Goal: Contribute content

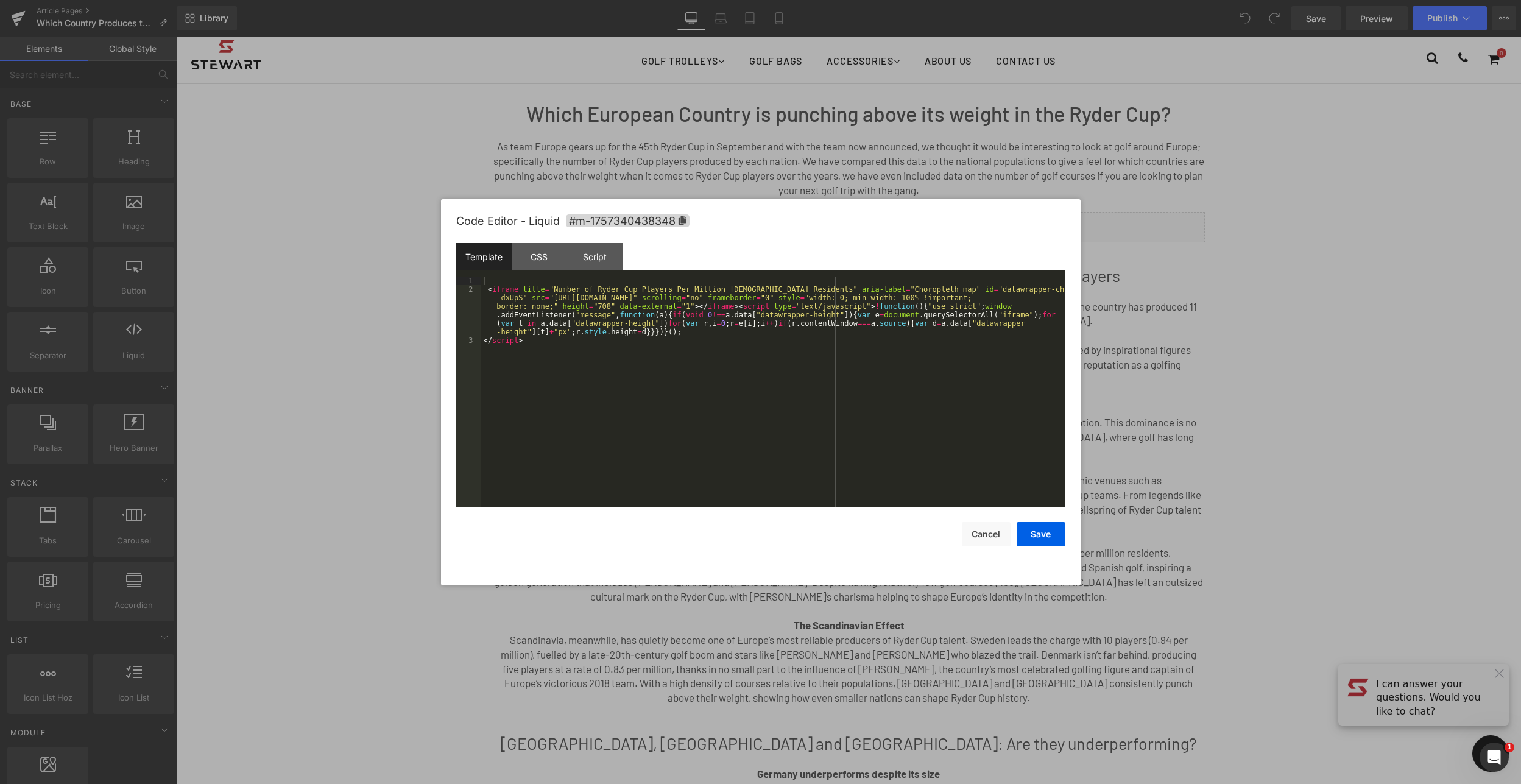
click at [872, 0] on div "You are previewing how the will restyle your page. You can not edit Elements in…" at bounding box center [760, 0] width 1521 height 0
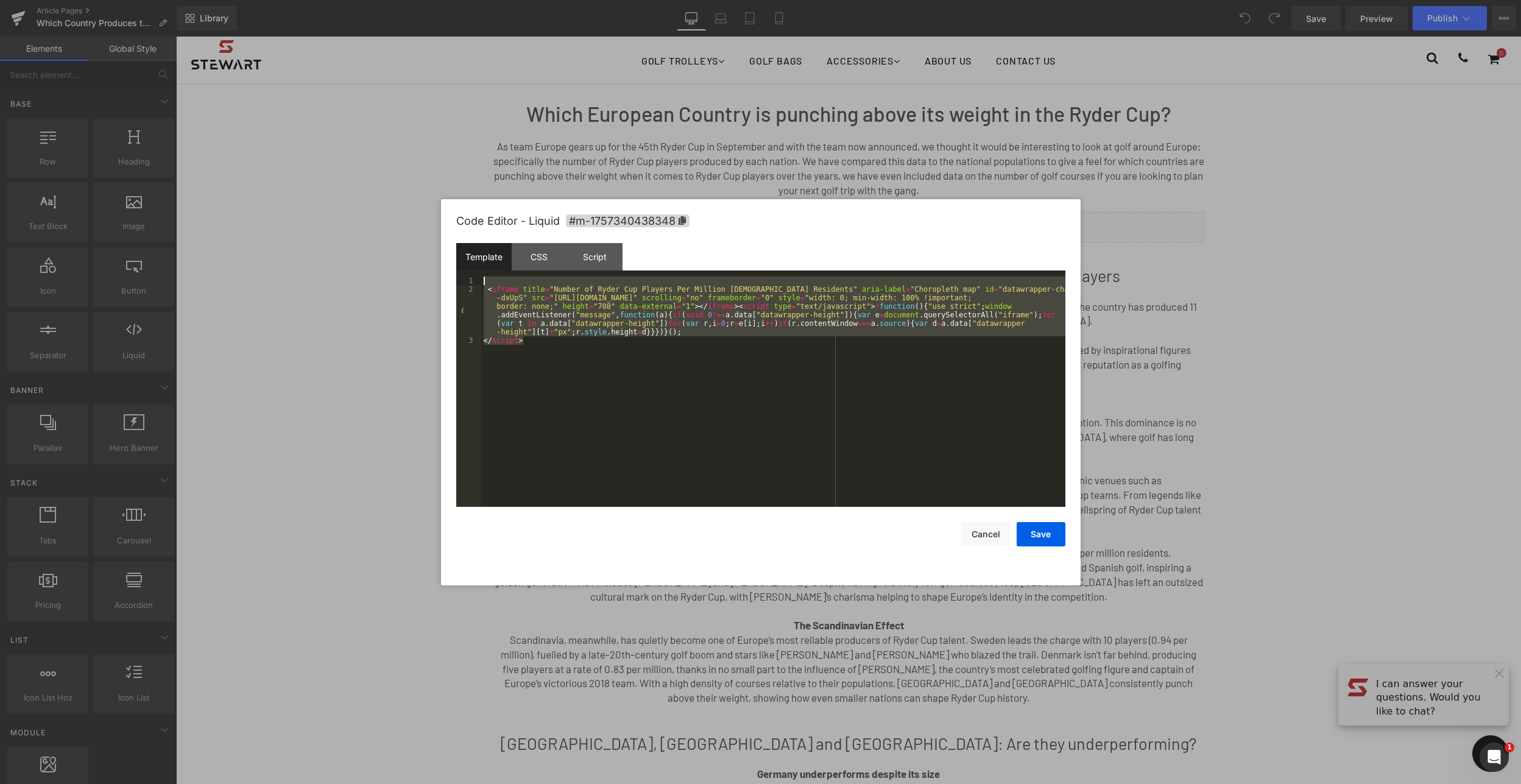
drag, startPoint x: 528, startPoint y: 345, endPoint x: 476, endPoint y: 282, distance: 81.7
click at [476, 282] on pre "1 2 3 < iframe title = "Number of Ryder Cup Players Per Million [DEMOGRAPHIC_DA…" at bounding box center [760, 392] width 609 height 230
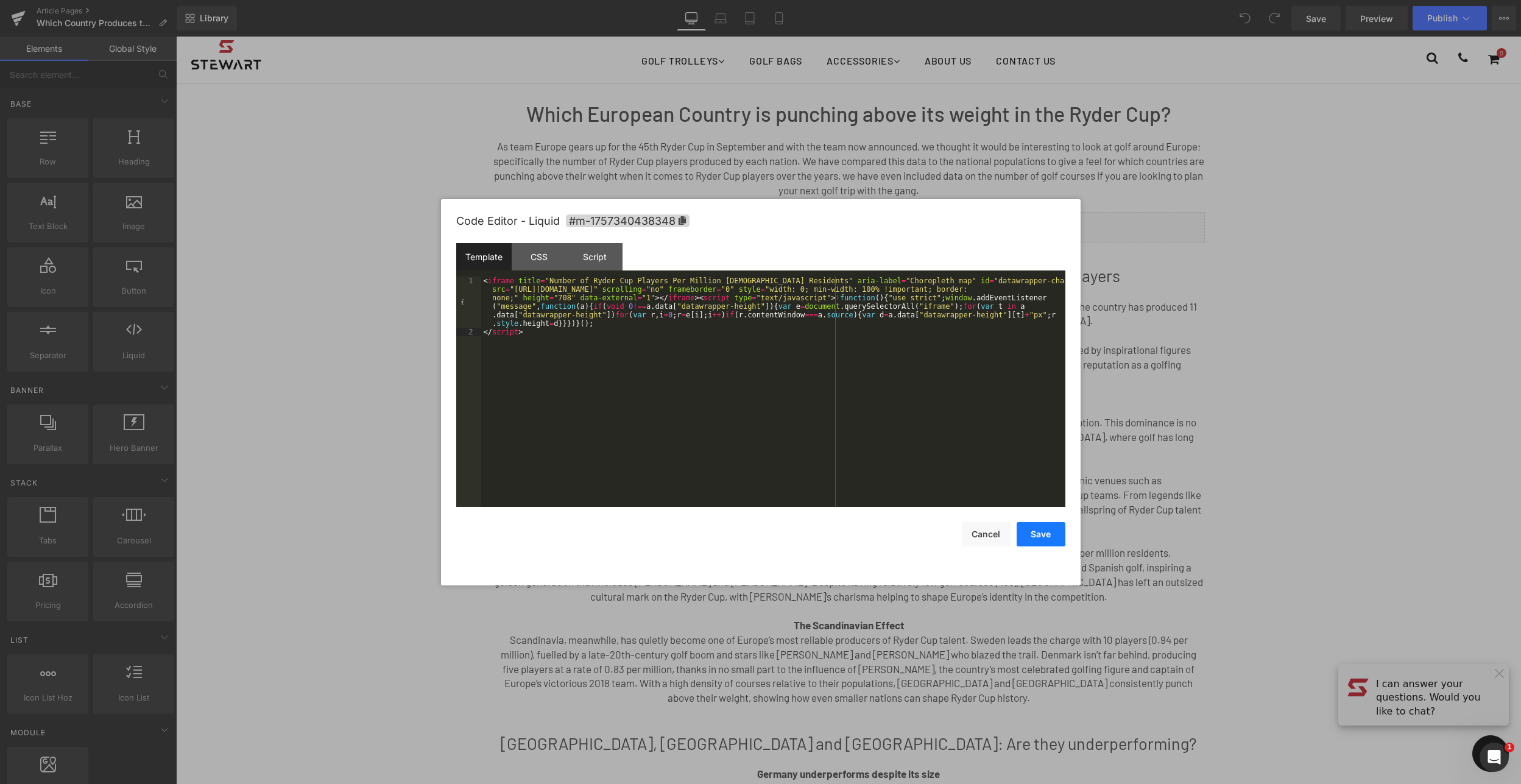
click at [1056, 542] on button "Save" at bounding box center [1041, 534] width 49 height 25
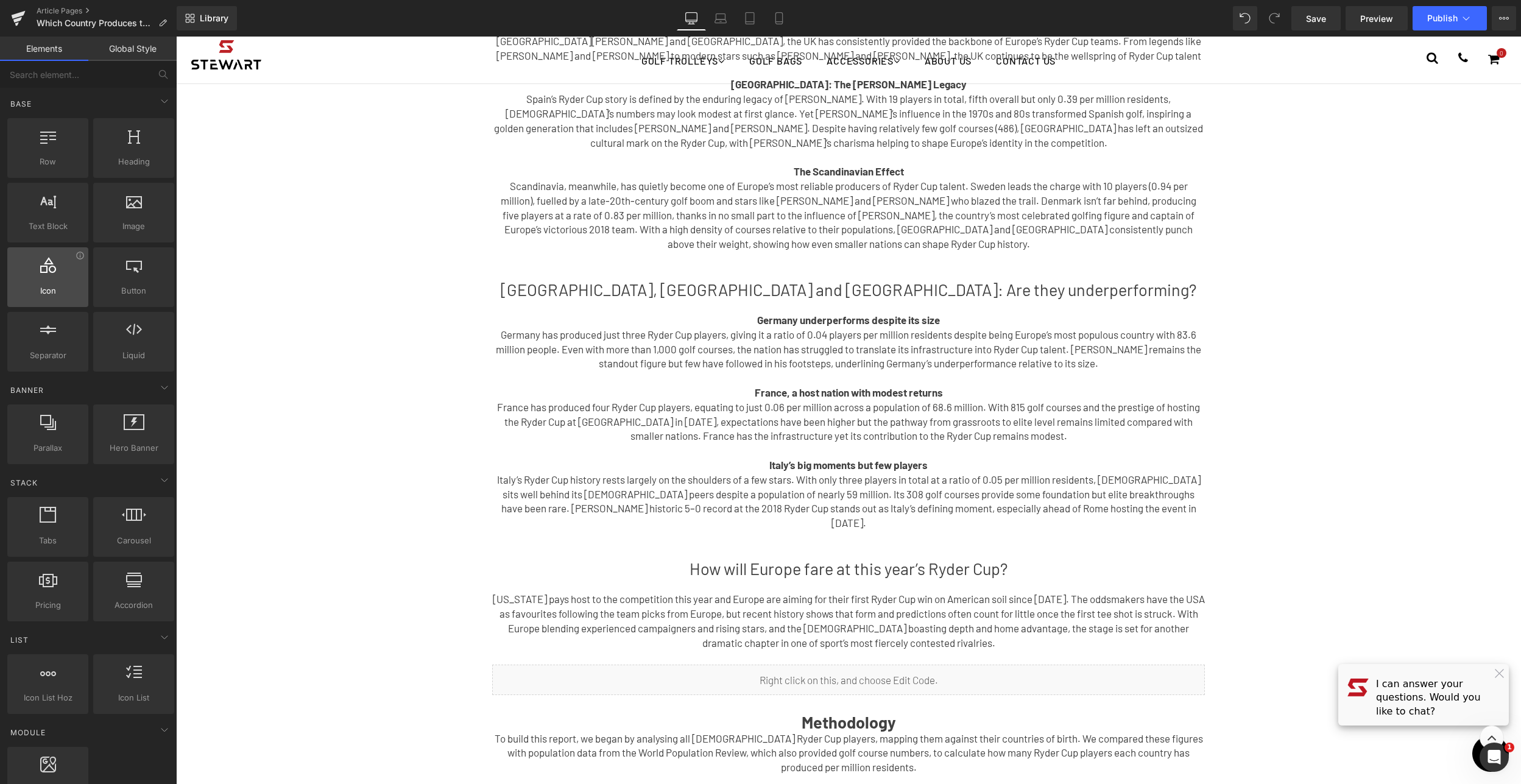
scroll to position [429, 0]
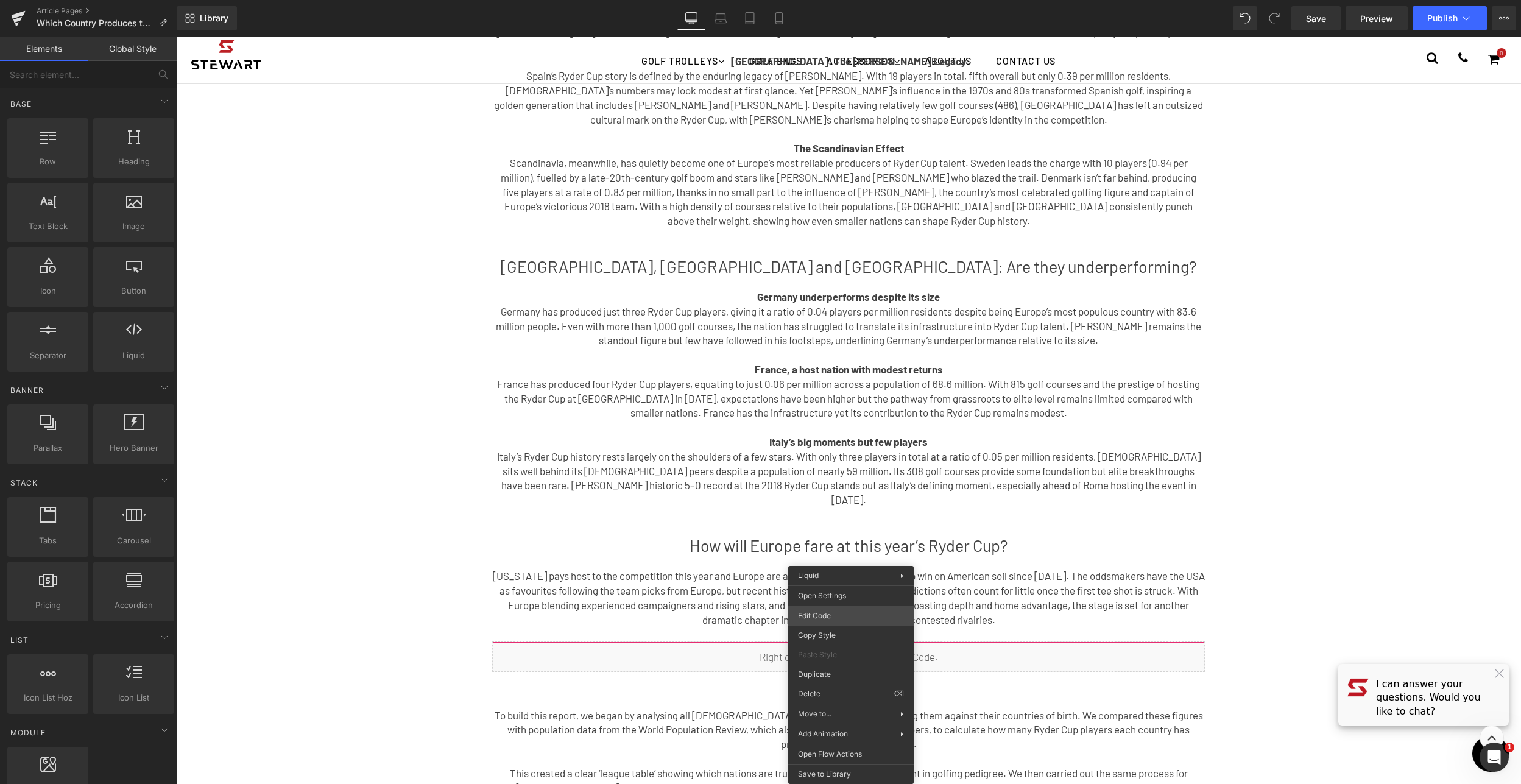
click at [845, 614] on body "You are previewing how the will restyle your page. You can not edit Elements in…" at bounding box center [760, 392] width 1521 height 784
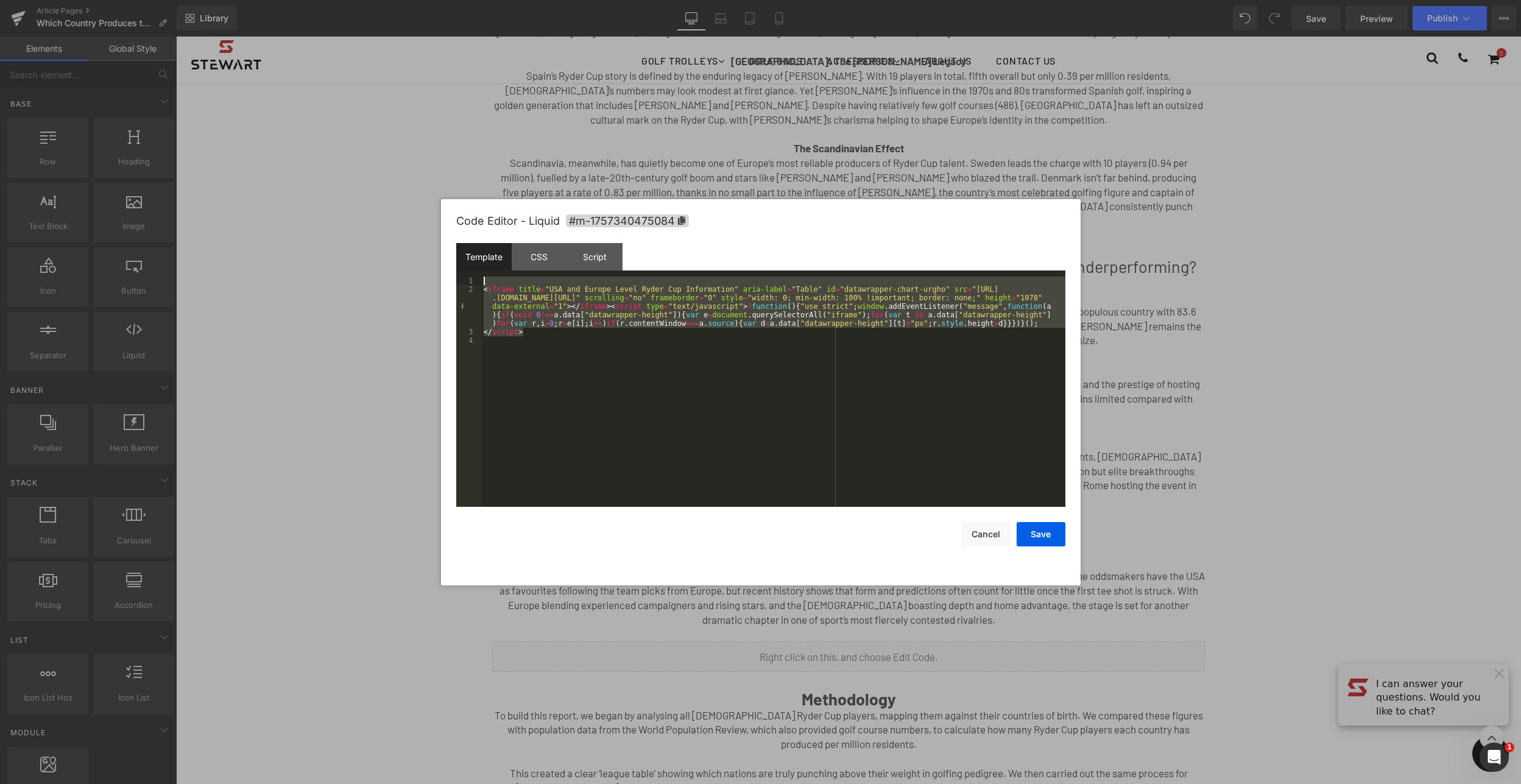
drag, startPoint x: 535, startPoint y: 335, endPoint x: 482, endPoint y: 282, distance: 75.0
click at [482, 282] on div "< iframe title = "USA and Europe Level Ryder Cup Information" aria-label = "Tab…" at bounding box center [774, 400] width 584 height 247
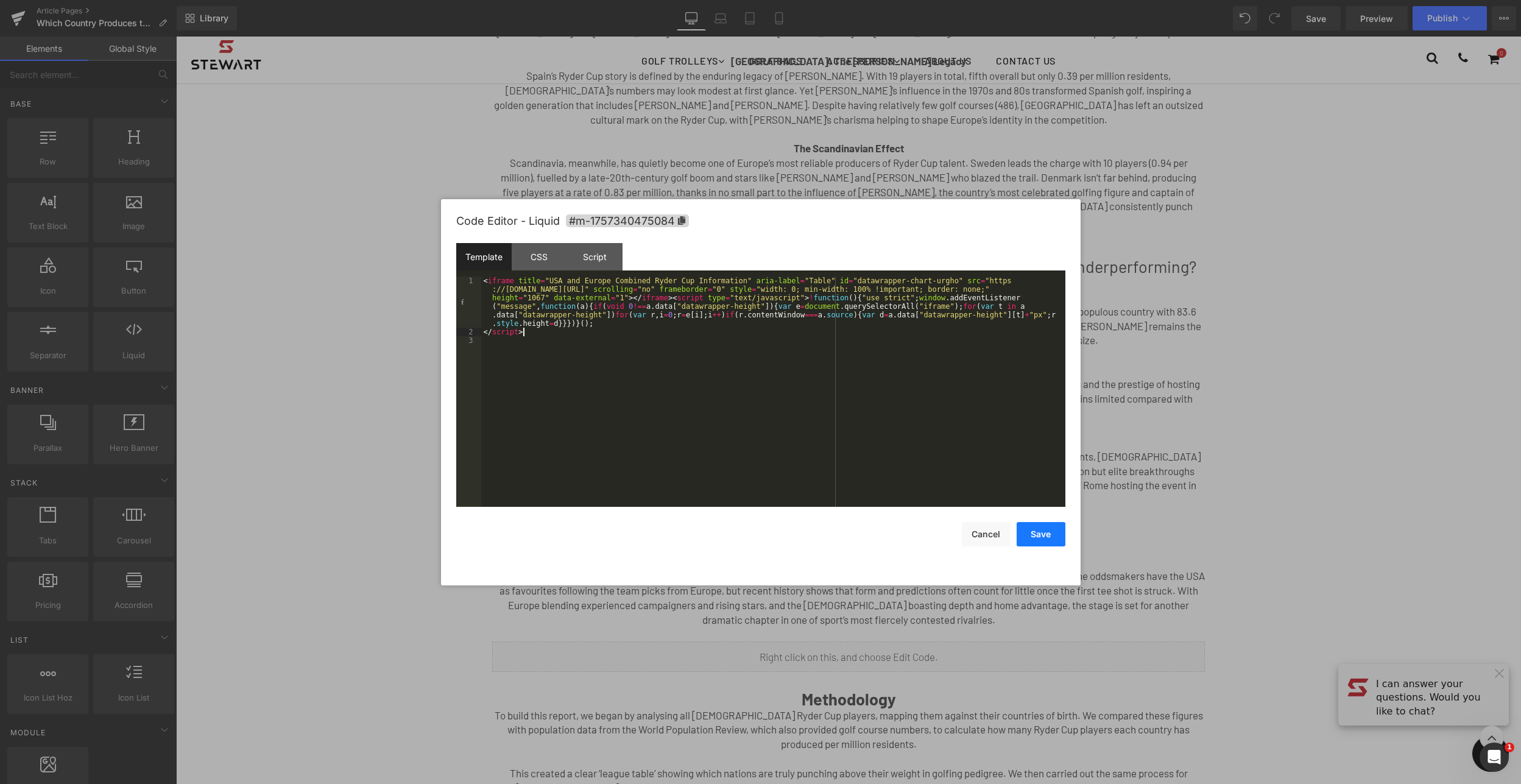
click at [1037, 536] on button "Save" at bounding box center [1041, 534] width 49 height 25
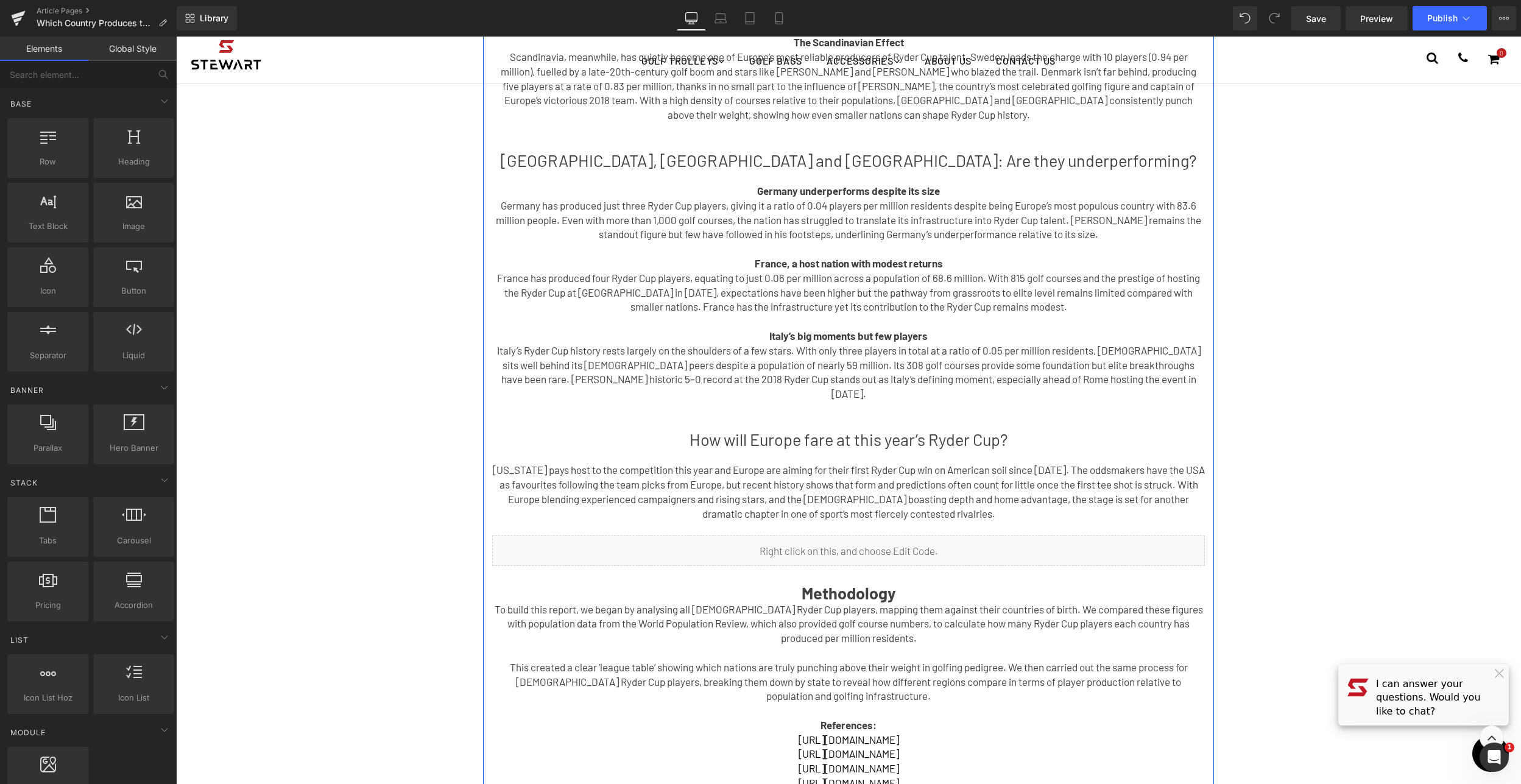
scroll to position [677, 0]
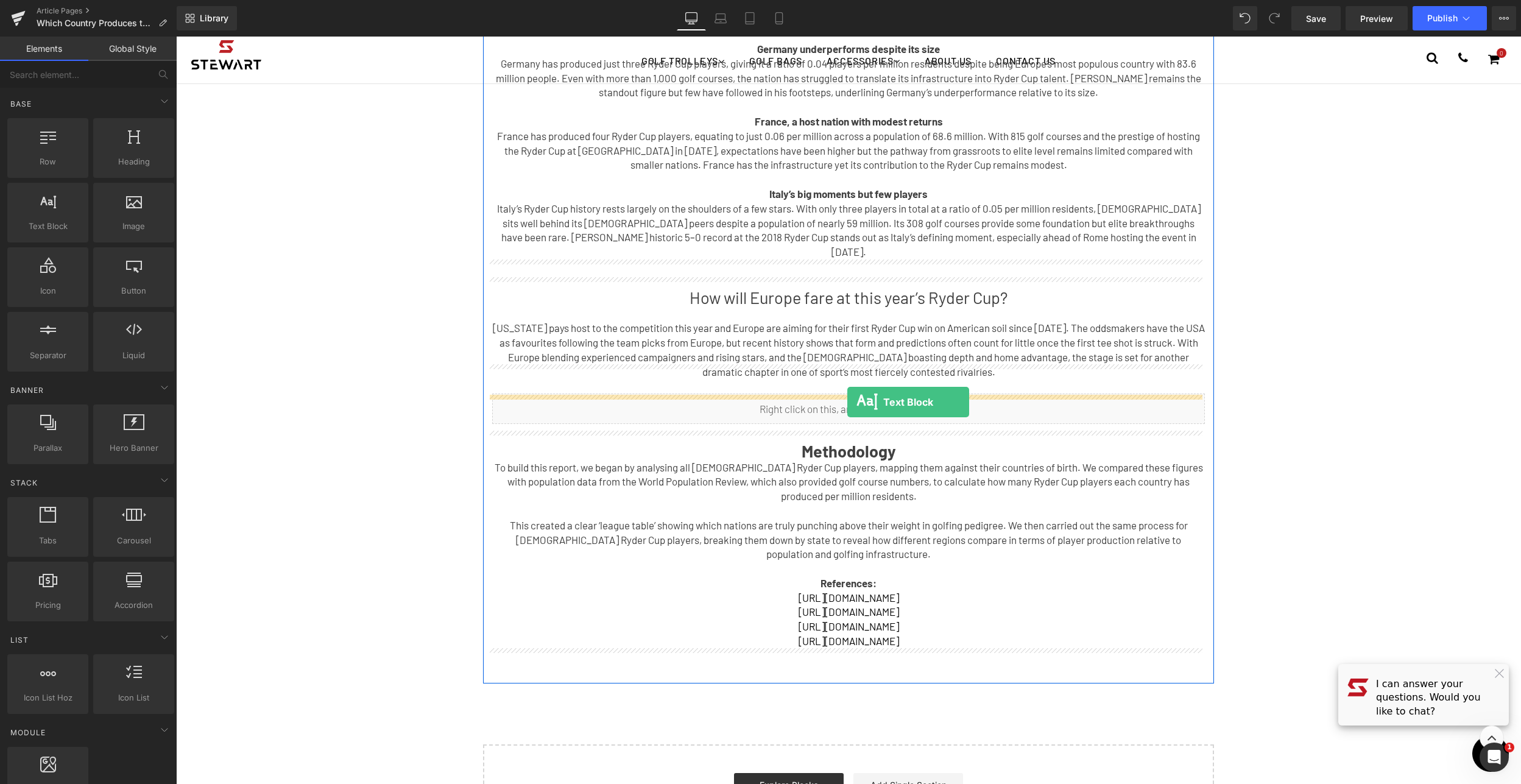
drag, startPoint x: 222, startPoint y: 251, endPoint x: 847, endPoint y: 402, distance: 643.0
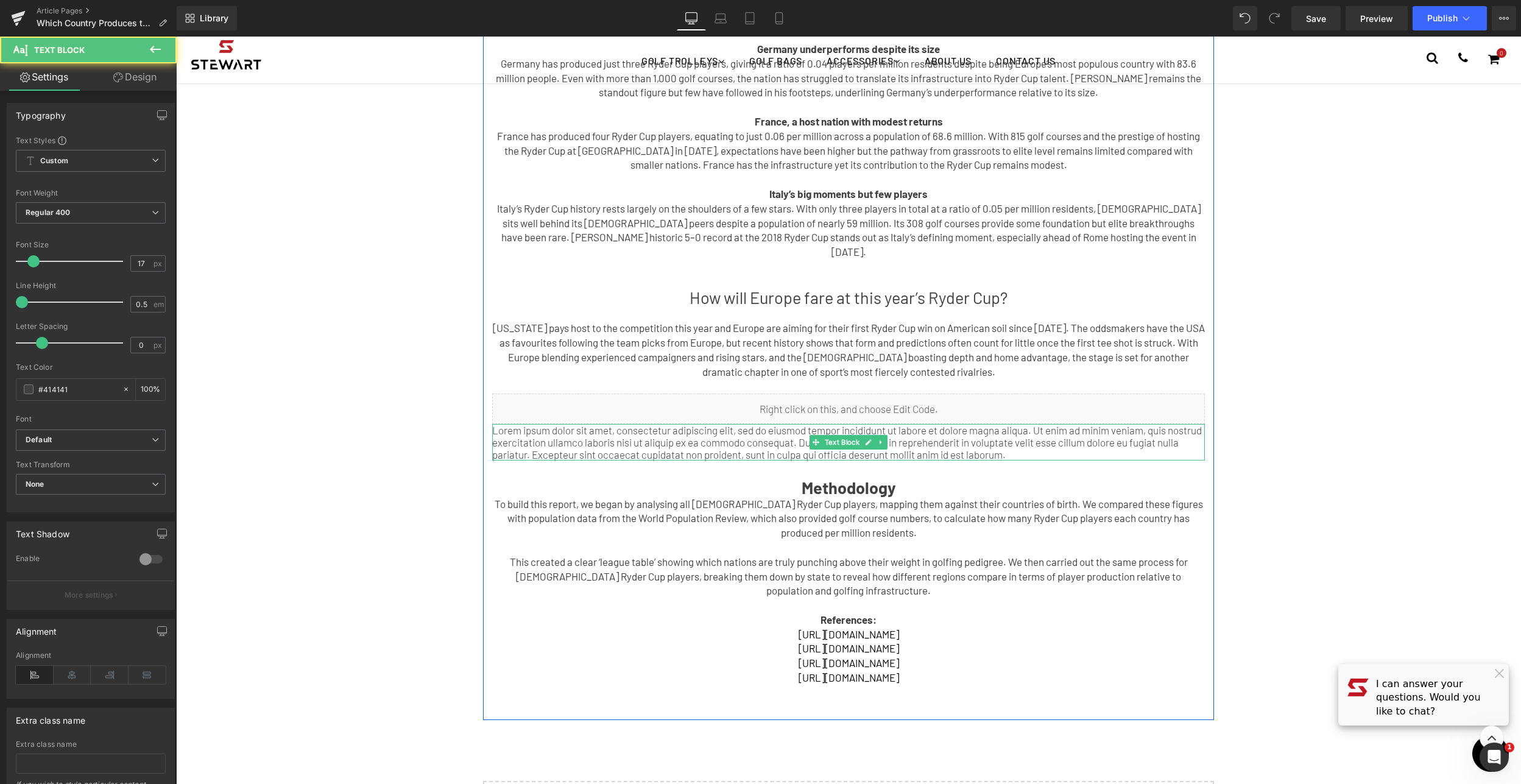
click at [497, 424] on p "Lorem ipsum dolor sit amet, consectetur adipiscing elit, sed do eiusmod tempor …" at bounding box center [848, 442] width 713 height 36
click at [492, 424] on p "Lorem ipsum dolor sit amet, consectetur adipiscing elit, sed do eiusmod tempor …" at bounding box center [848, 442] width 713 height 36
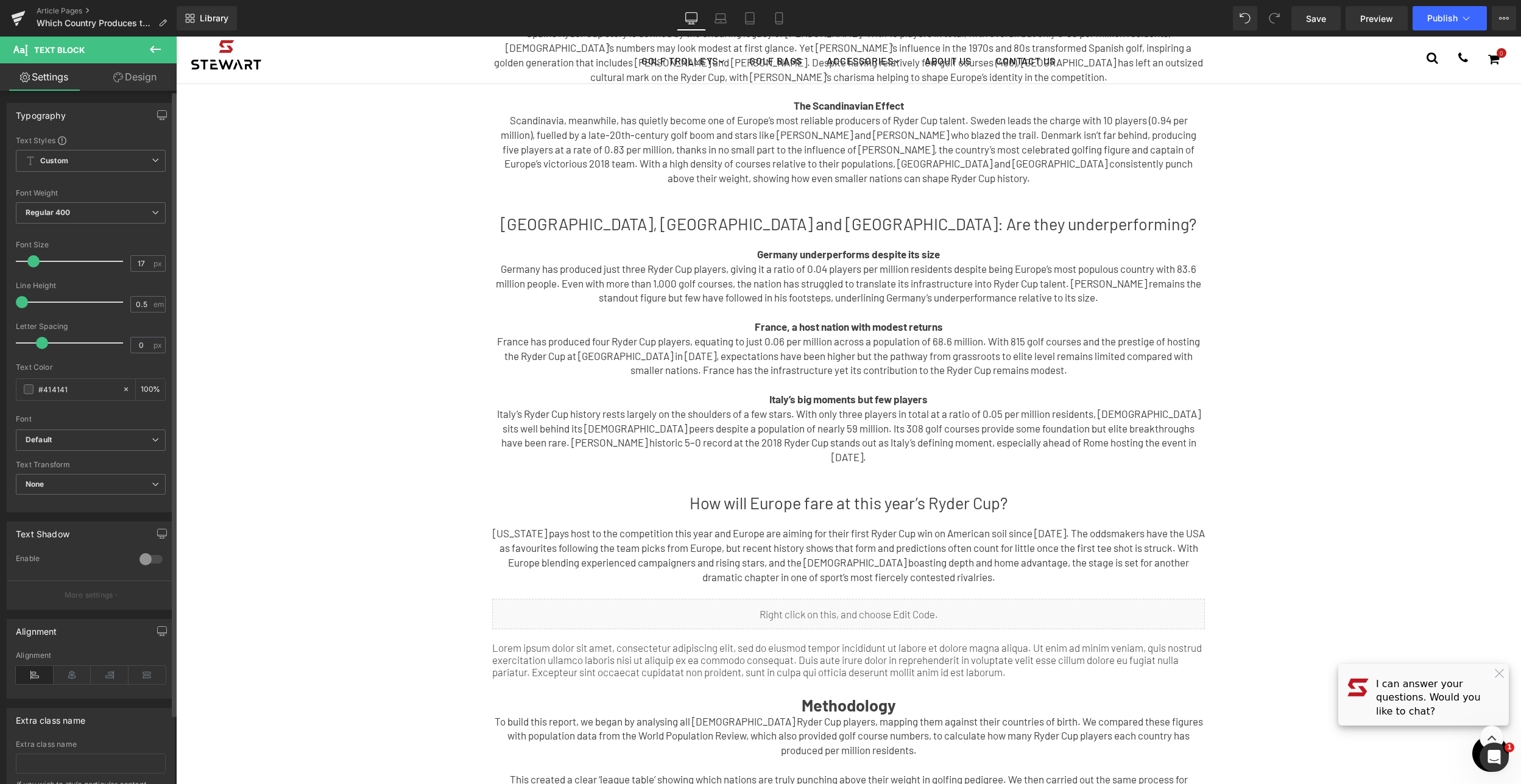
scroll to position [254, 0]
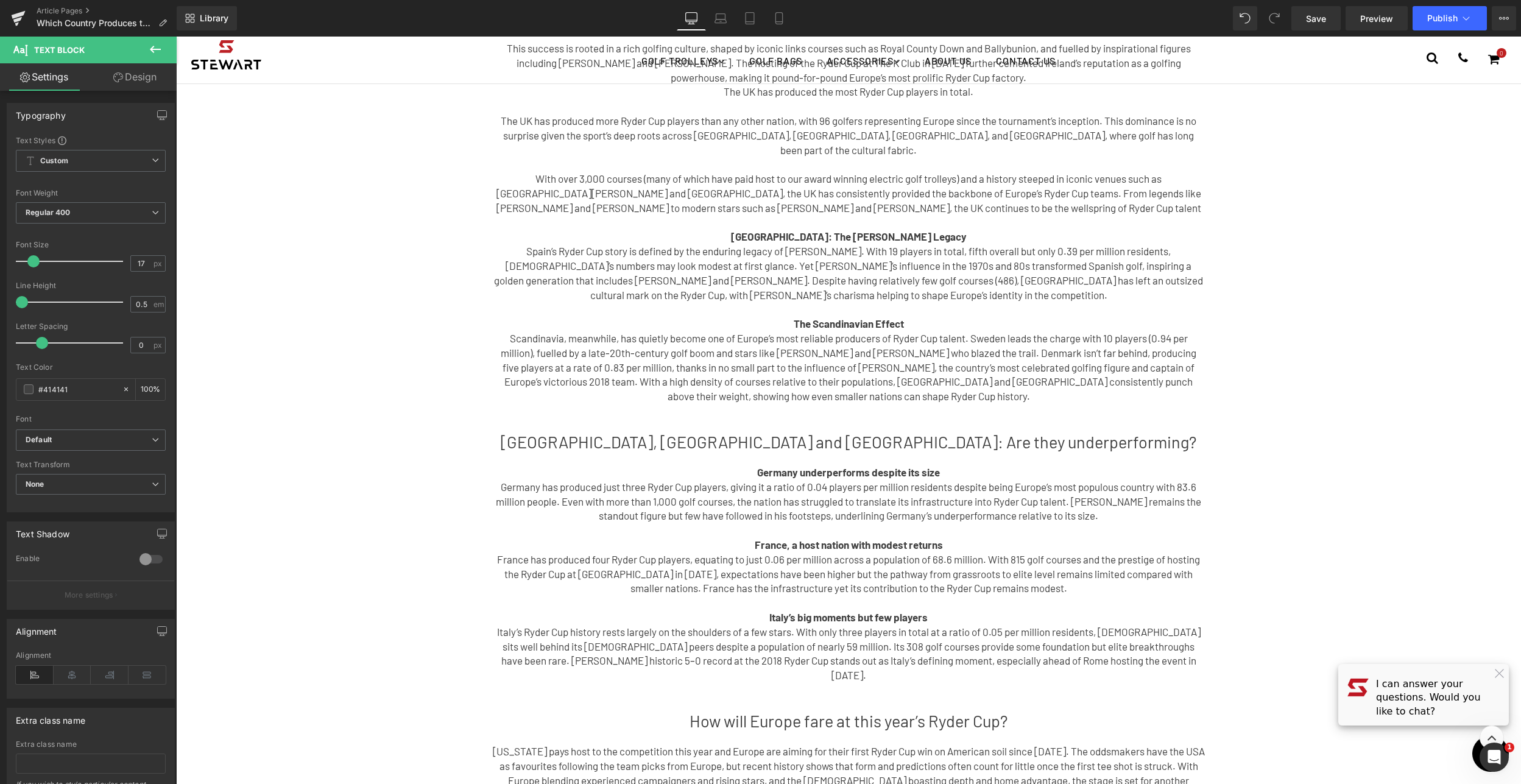
click at [709, 177] on p "With over 3,000 courses (many of which have paid host to our award winning elec…" at bounding box center [848, 193] width 713 height 43
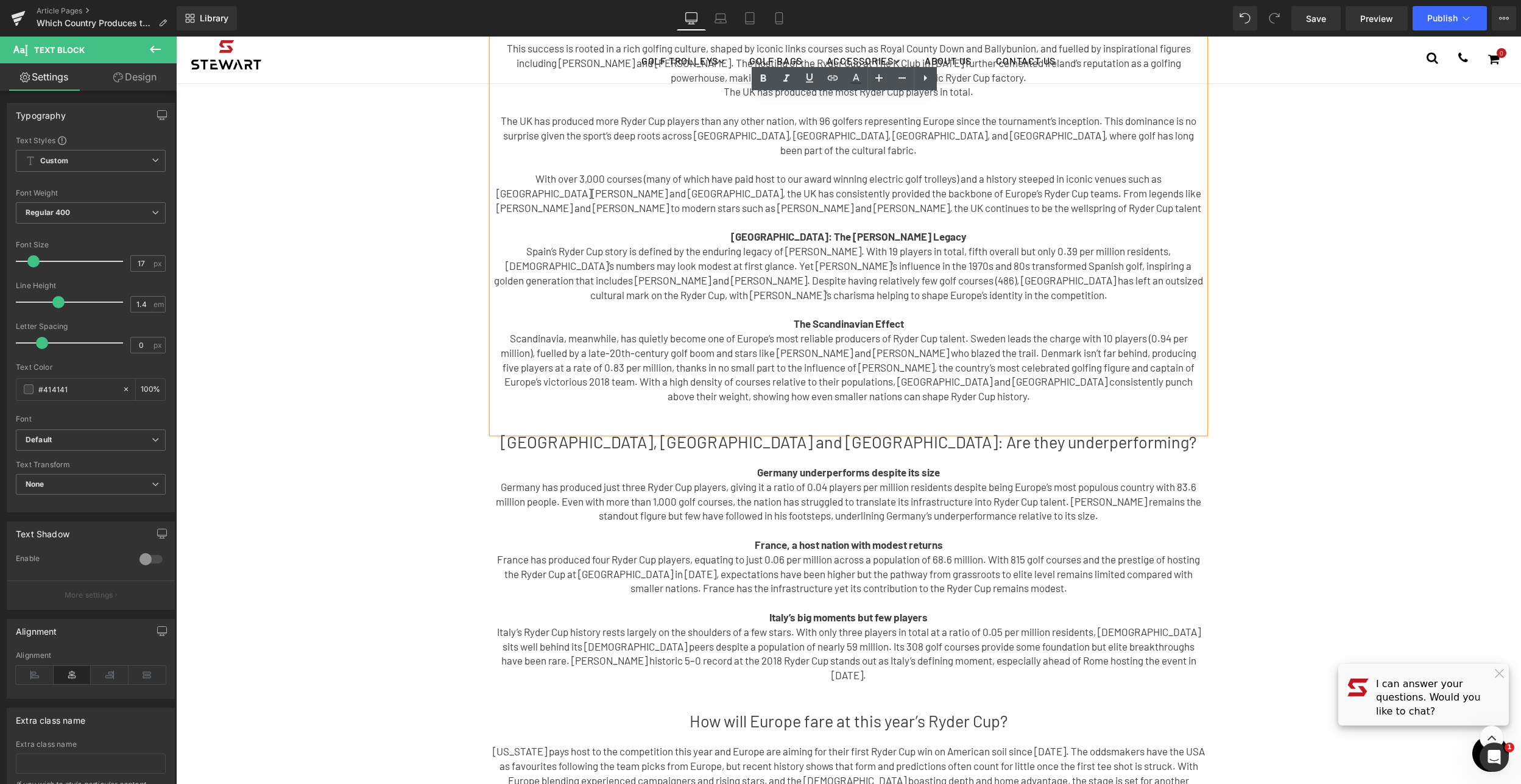
click at [1018, 192] on p "With over 3,000 courses (many of which have paid host to our award winning elec…" at bounding box center [848, 193] width 713 height 43
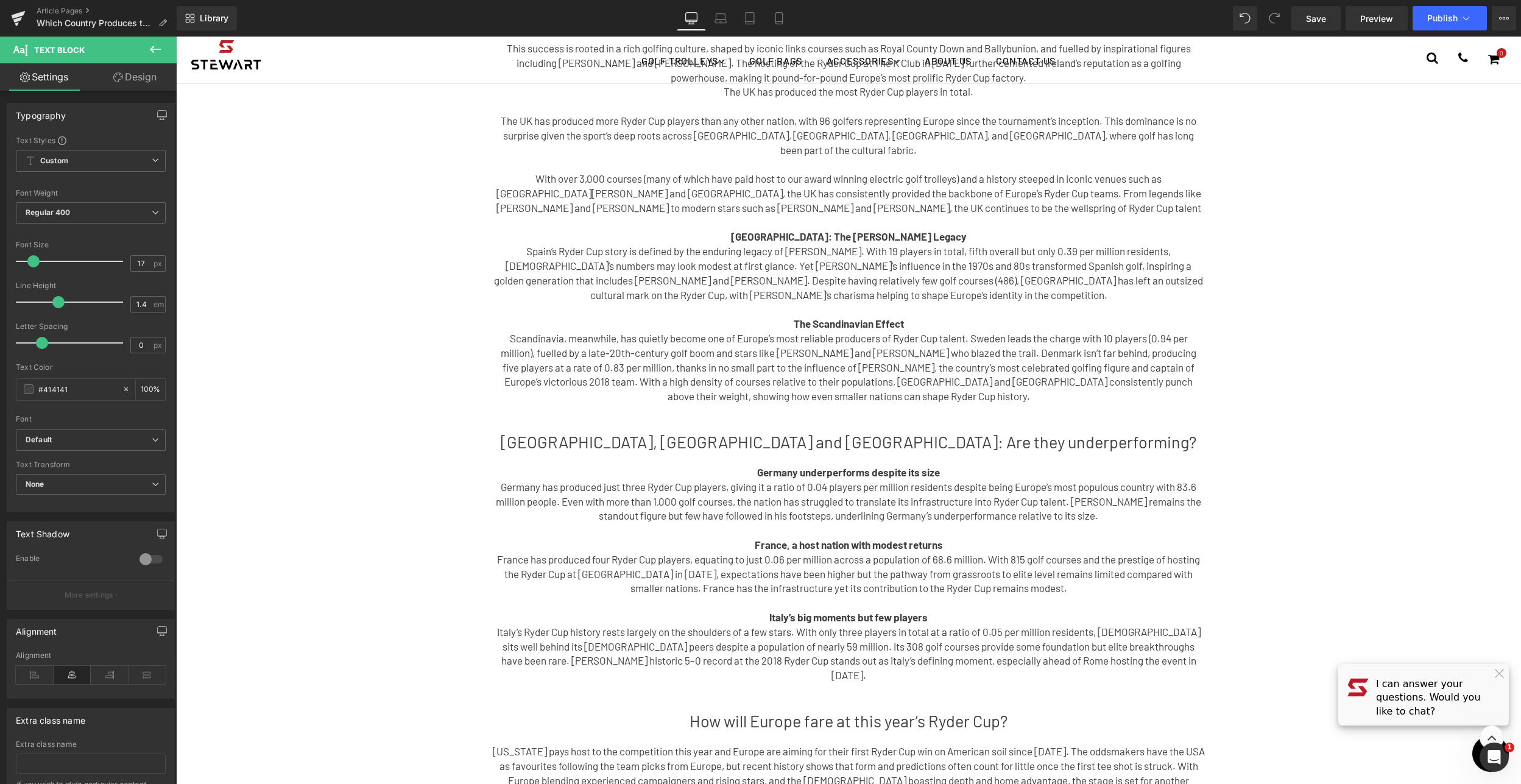
click at [611, 172] on p "With over 3,000 courses (many of which have paid host to our award winning elec…" at bounding box center [848, 193] width 713 height 43
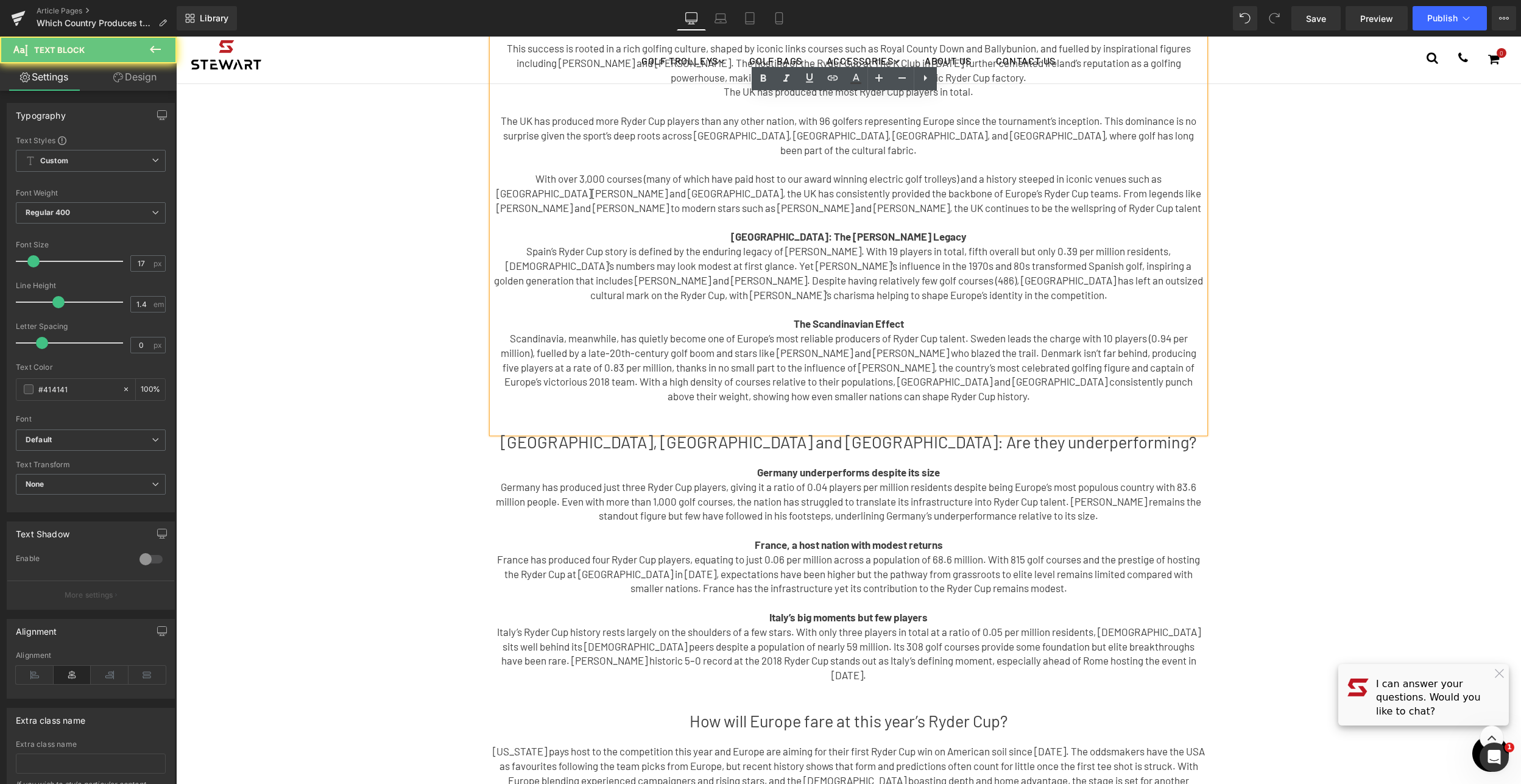
click at [734, 172] on p "With over 3,000 courses (many of which have paid host to our award winning elec…" at bounding box center [848, 193] width 713 height 43
drag, startPoint x: 832, startPoint y: 166, endPoint x: 918, endPoint y: 165, distance: 86.0
click at [918, 172] on p "With over 3,000 courses (many of which have paid host to our award winning elec…" at bounding box center [848, 193] width 713 height 43
click at [877, 157] on p at bounding box center [848, 164] width 713 height 14
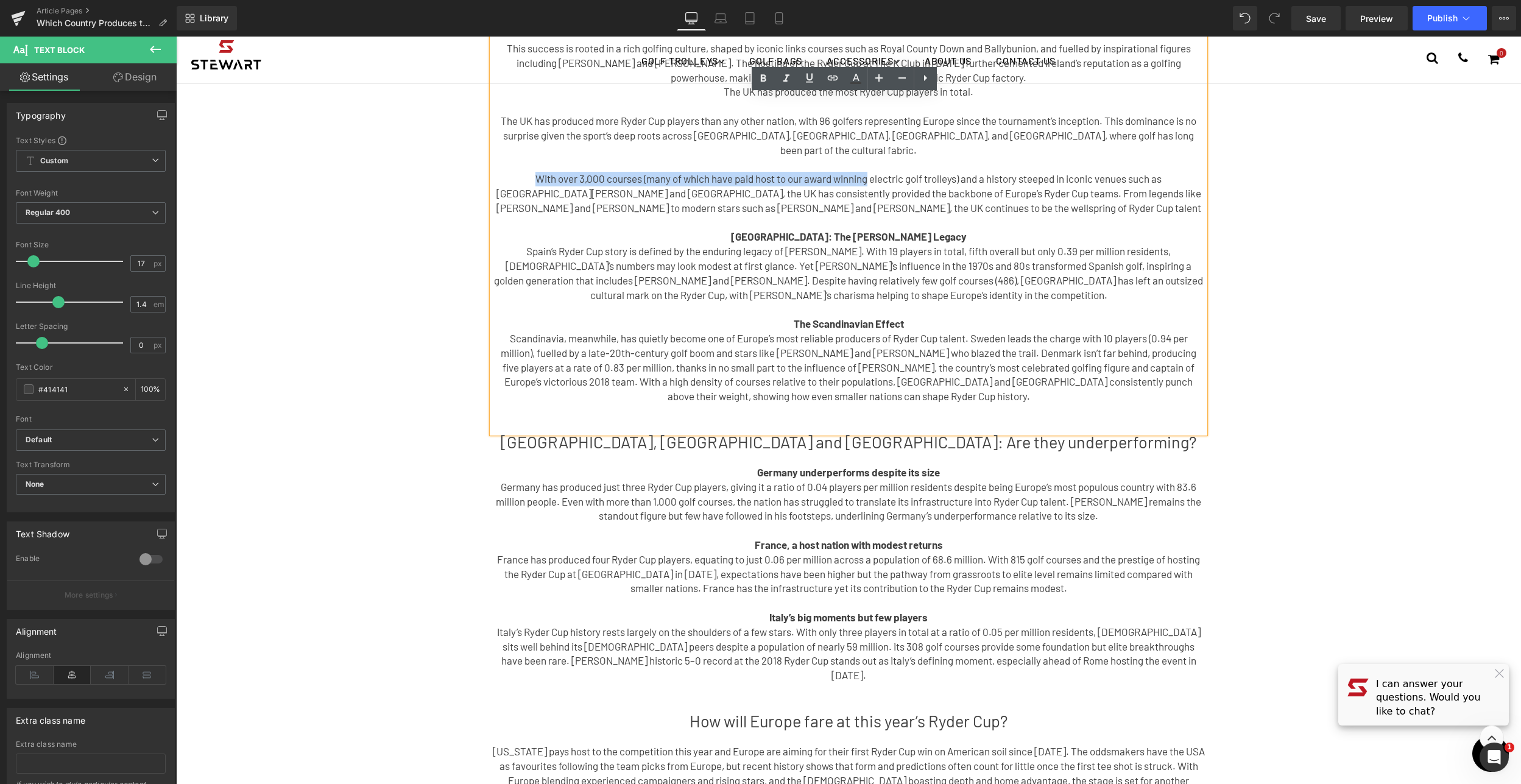
drag, startPoint x: 826, startPoint y: 163, endPoint x: 894, endPoint y: 159, distance: 68.1
click at [910, 172] on p "With over 3,000 courses (many of which have paid host to our award winning elec…" at bounding box center [848, 193] width 713 height 43
click at [880, 172] on p "With over 3,000 courses (many of which have paid host to our award winning elec…" at bounding box center [848, 193] width 713 height 43
drag, startPoint x: 830, startPoint y: 162, endPoint x: 916, endPoint y: 163, distance: 86.0
click at [916, 172] on p "With over 3,000 courses (many of which have paid host to our award winning elec…" at bounding box center [848, 193] width 713 height 43
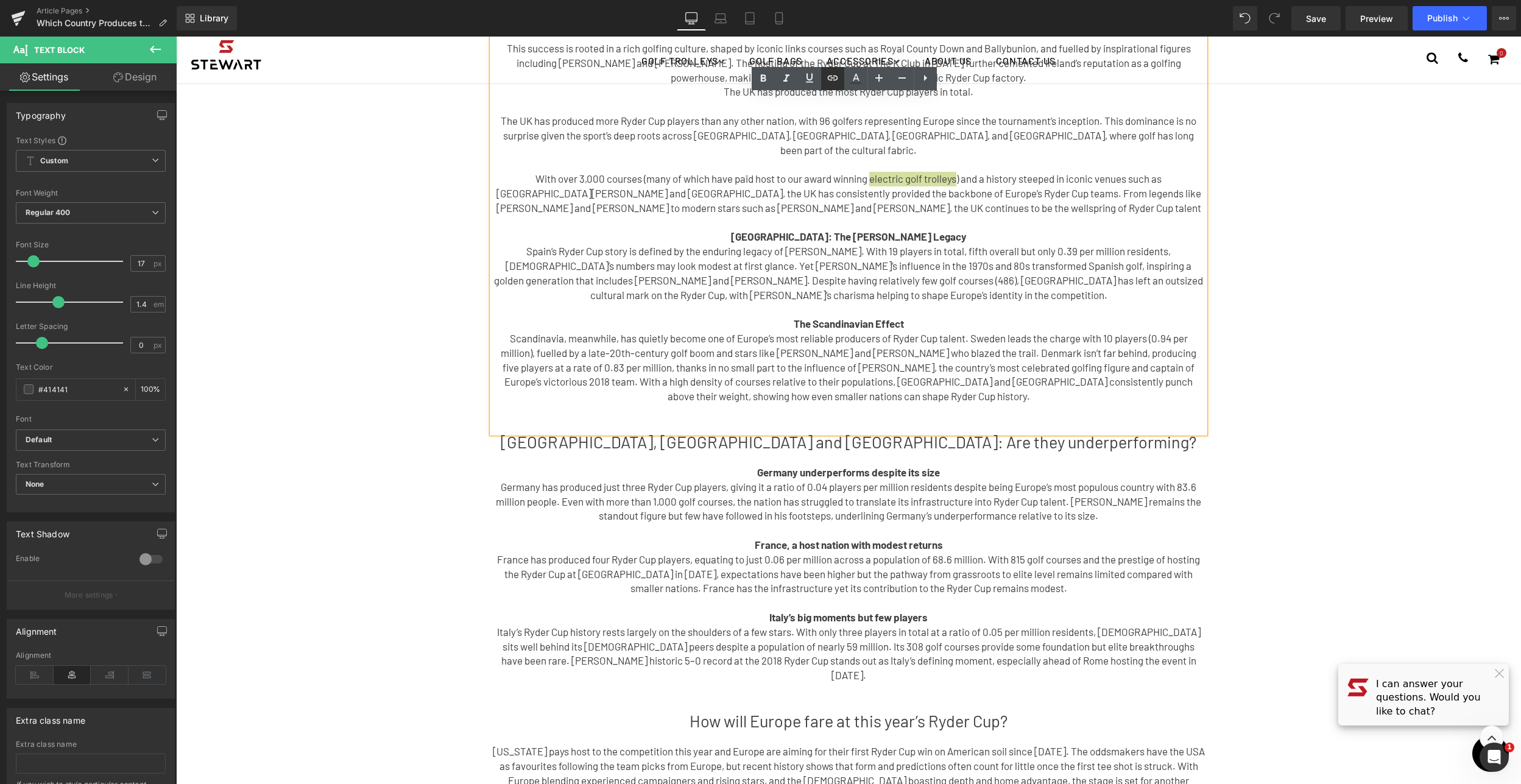
click at [834, 84] on icon at bounding box center [833, 78] width 14 height 14
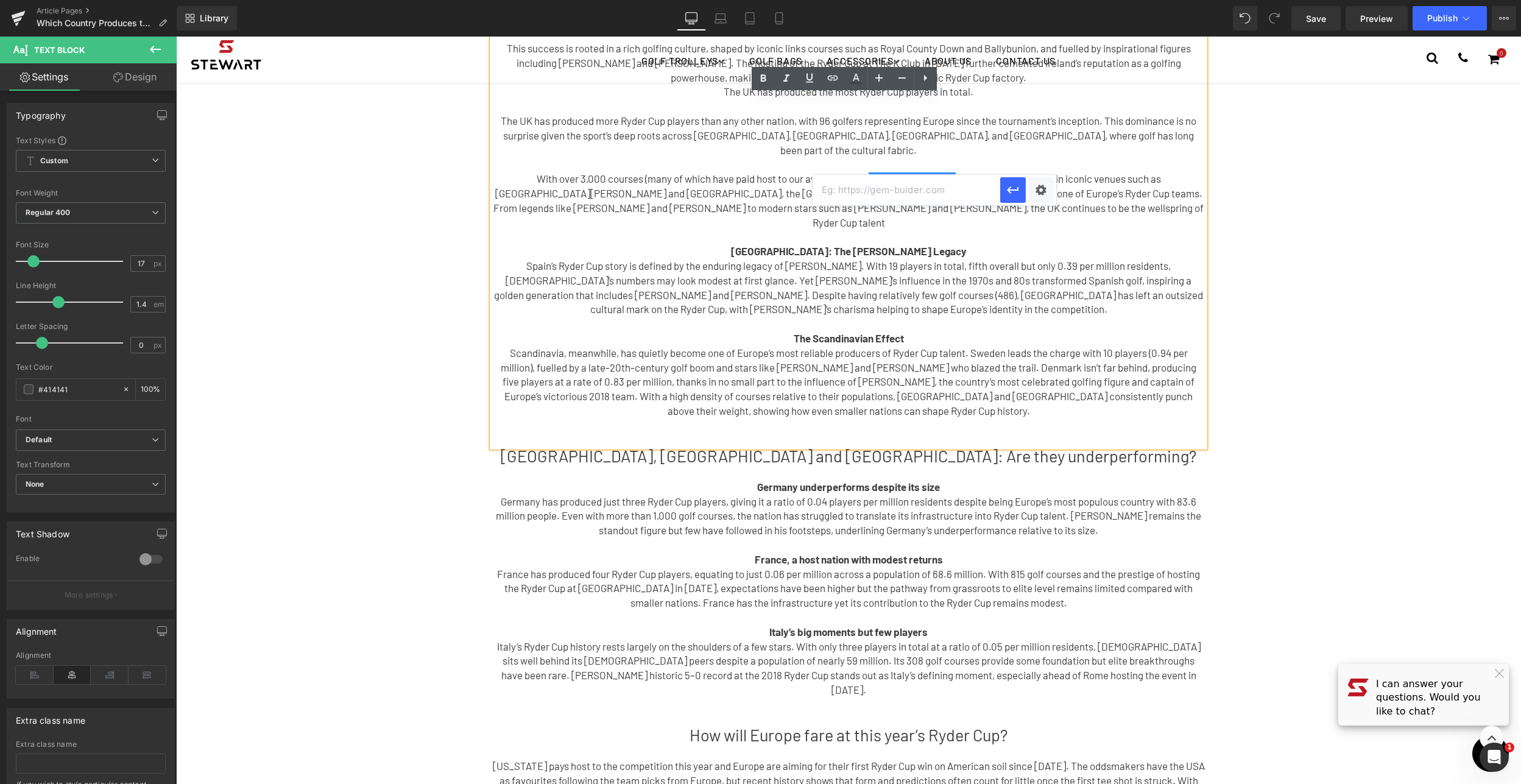
click at [869, 185] on input "text" at bounding box center [906, 190] width 188 height 30
paste input "[URL][DOMAIN_NAME]"
type input "[URL][DOMAIN_NAME]"
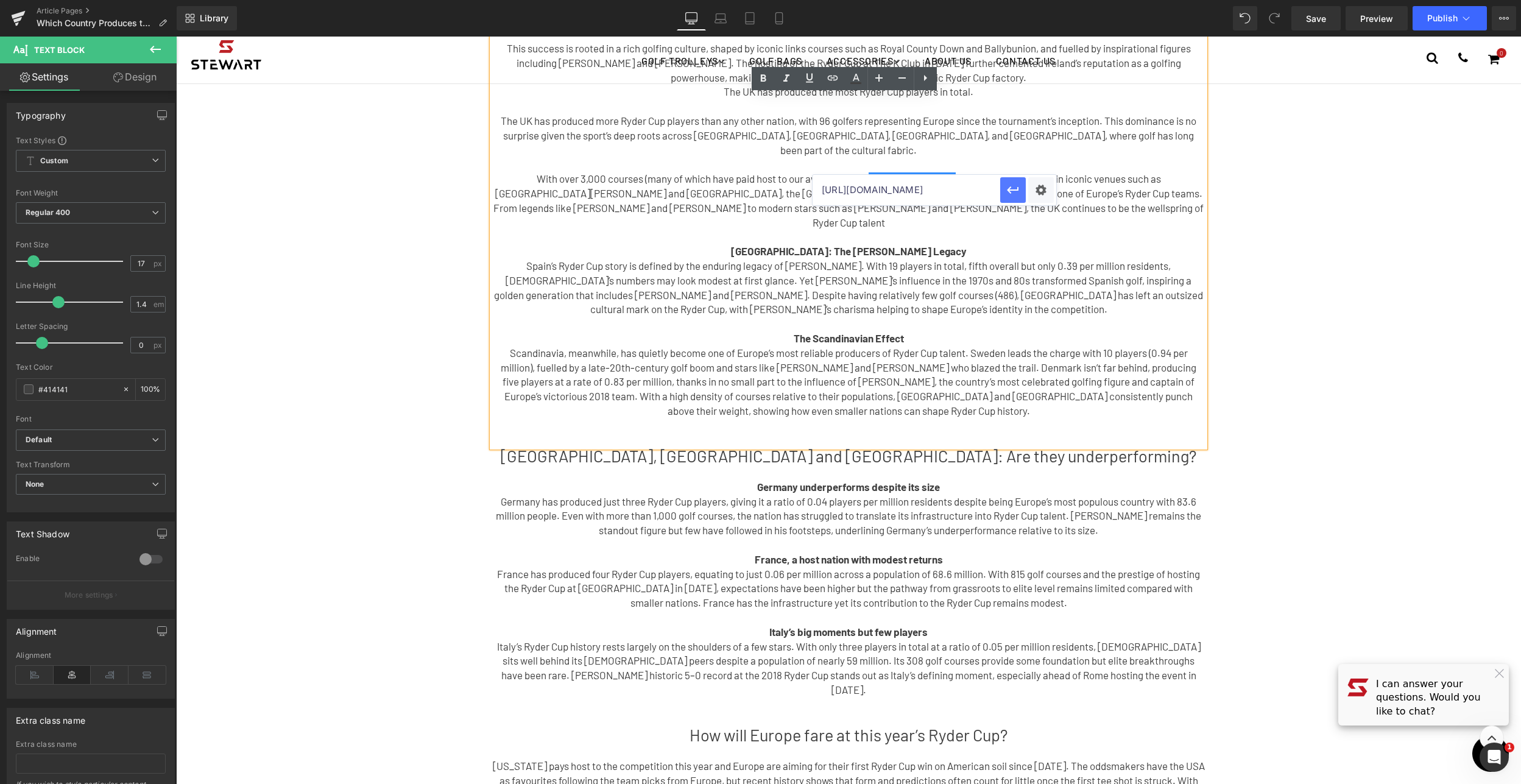
click at [1009, 196] on icon "button" at bounding box center [1013, 190] width 14 height 14
click at [1043, 259] on p "Spain’s Ryder Cup story is defined by the enduring legacy of [PERSON_NAME]. Wit…" at bounding box center [848, 288] width 713 height 58
click at [1467, 28] on button "Publish" at bounding box center [1450, 18] width 75 height 25
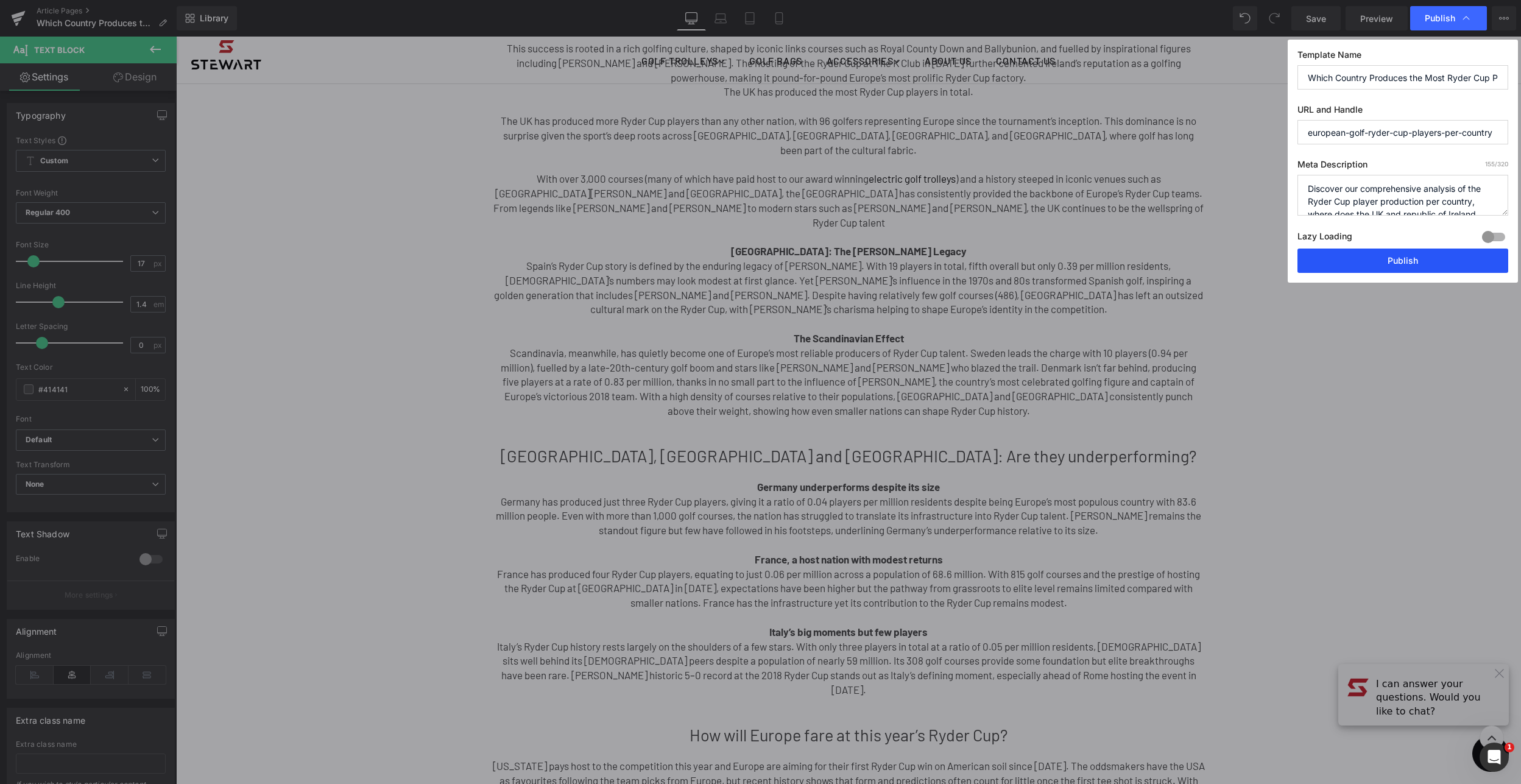
click at [1410, 262] on button "Publish" at bounding box center [1403, 261] width 211 height 25
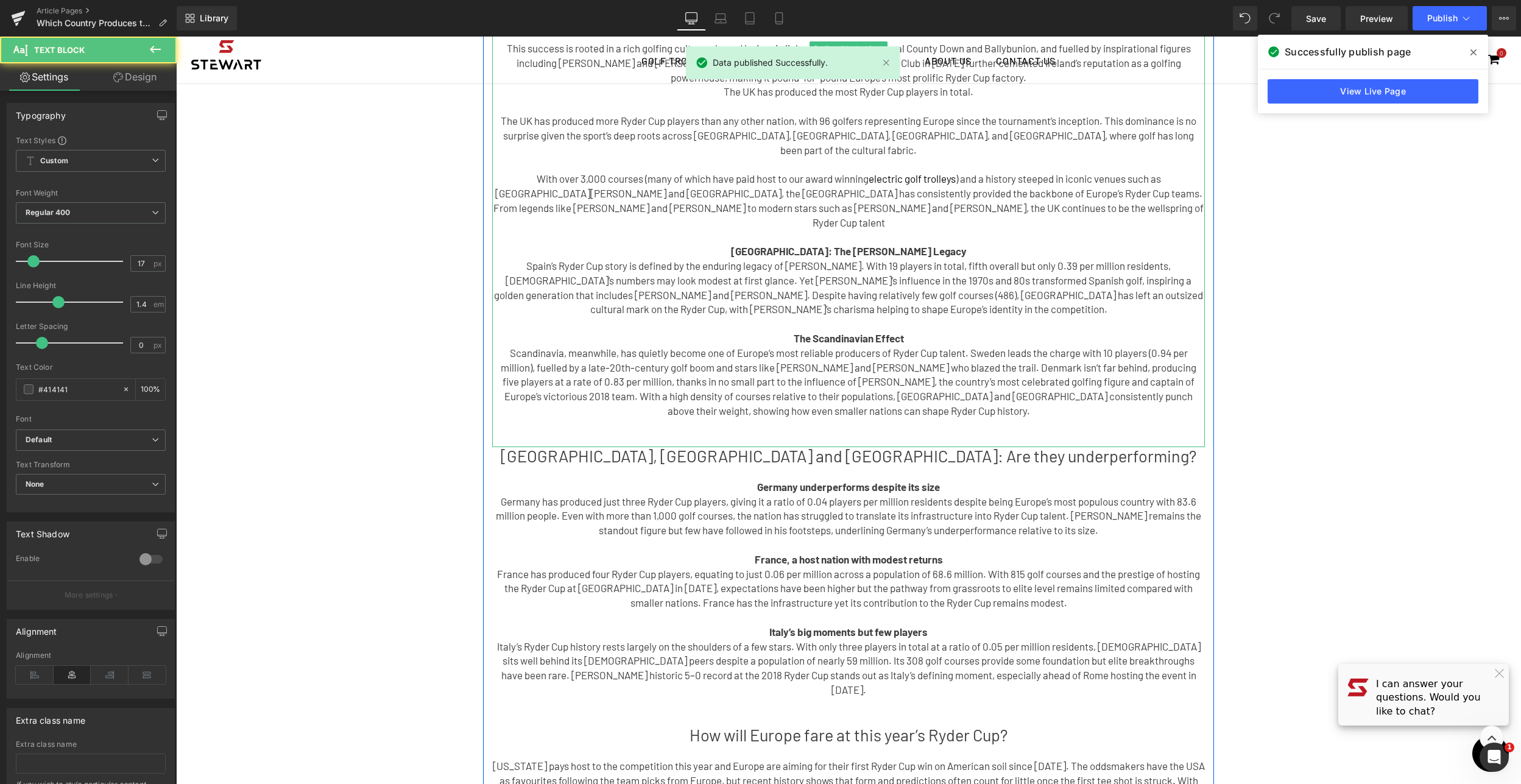
drag, startPoint x: 1056, startPoint y: 226, endPoint x: 1070, endPoint y: 246, distance: 24.4
click at [1055, 244] on p "[GEOGRAPHIC_DATA]: The [PERSON_NAME] Legacy" at bounding box center [848, 251] width 713 height 14
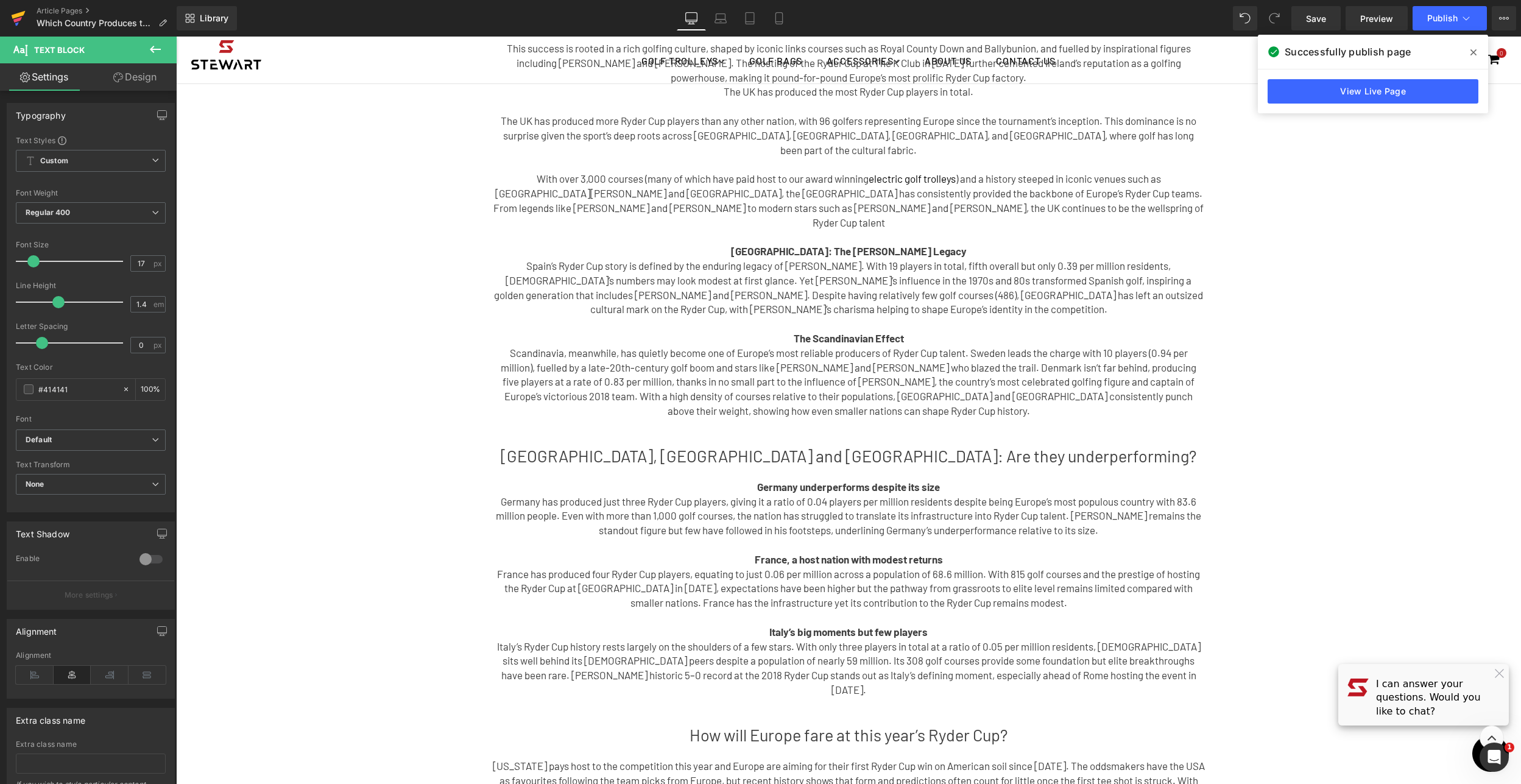
click at [9, 13] on link at bounding box center [18, 18] width 36 height 36
